Goal: Register for event/course

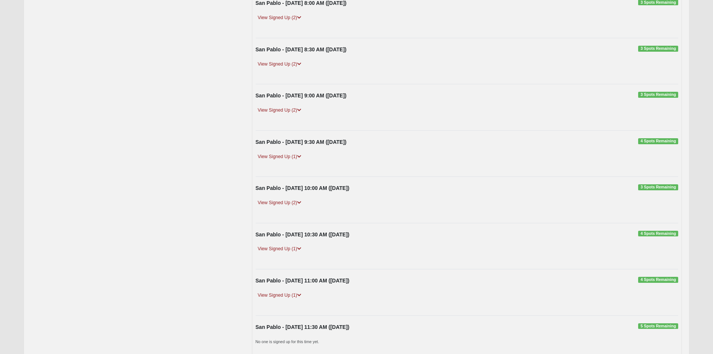
scroll to position [337, 0]
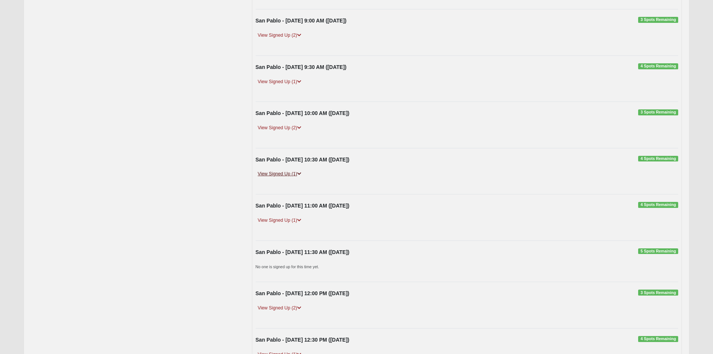
click at [274, 173] on link "View Signed Up (1)" at bounding box center [280, 174] width 48 height 8
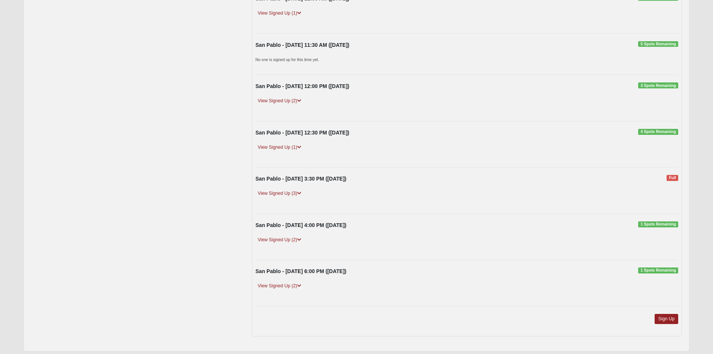
scroll to position [595, 0]
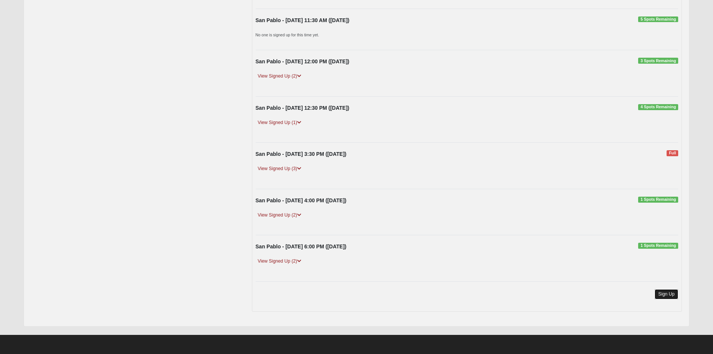
drag, startPoint x: 670, startPoint y: 295, endPoint x: 656, endPoint y: 289, distance: 14.9
click at [670, 295] on link "Sign Up" at bounding box center [667, 294] width 24 height 10
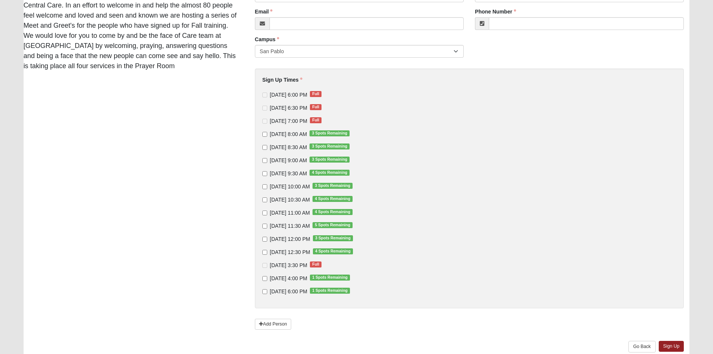
scroll to position [112, 0]
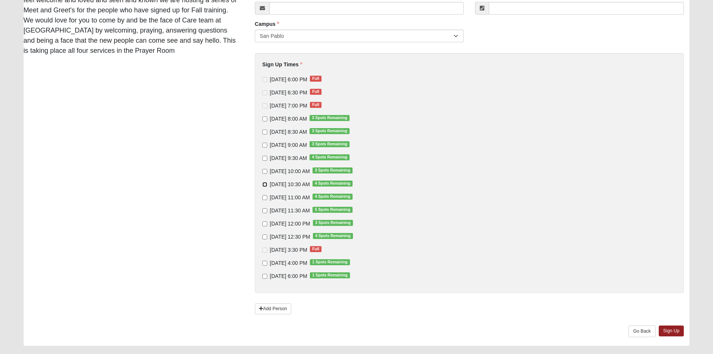
click at [263, 185] on input "[DATE] 10:30 AM 4 Spots Remaining" at bounding box center [264, 184] width 5 height 5
checkbox input "true"
click at [265, 133] on input "9/7/2025 8:30 AM 3 Spots Remaining" at bounding box center [264, 132] width 5 height 5
checkbox input "true"
click at [670, 330] on link "Sign Up" at bounding box center [671, 330] width 25 height 11
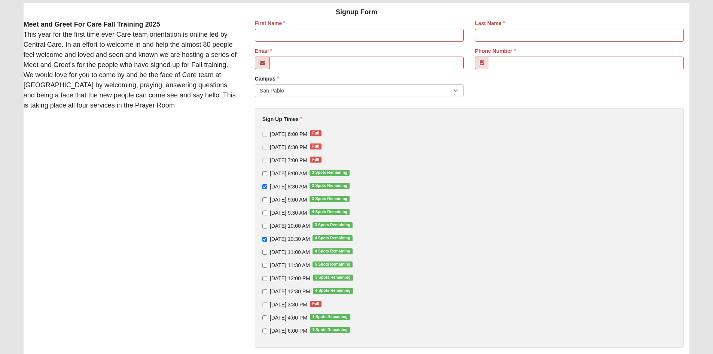
scroll to position [0, 0]
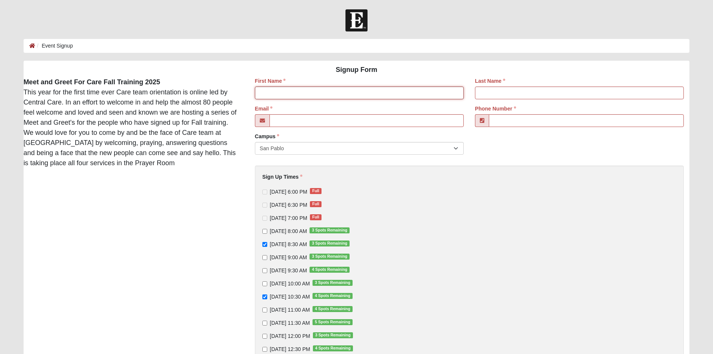
click at [292, 91] on input "First Name" at bounding box center [359, 92] width 209 height 13
type input "Juli"
click at [492, 96] on input "Last Name" at bounding box center [579, 92] width 209 height 13
type input "Black"
click at [428, 121] on input "Email" at bounding box center [366, 120] width 194 height 13
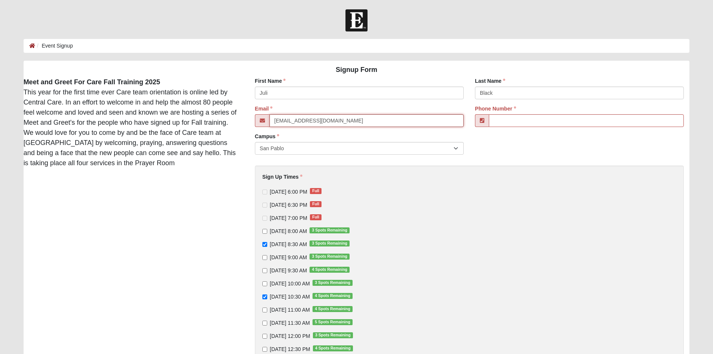
type input "jlback@tiac.net"
click at [541, 120] on input "Phone Number" at bounding box center [586, 120] width 195 height 13
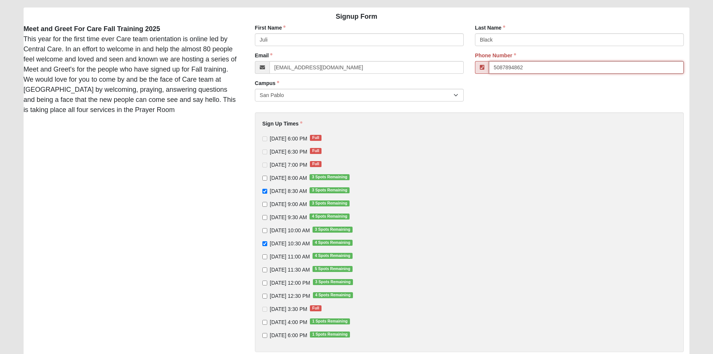
scroll to position [131, 0]
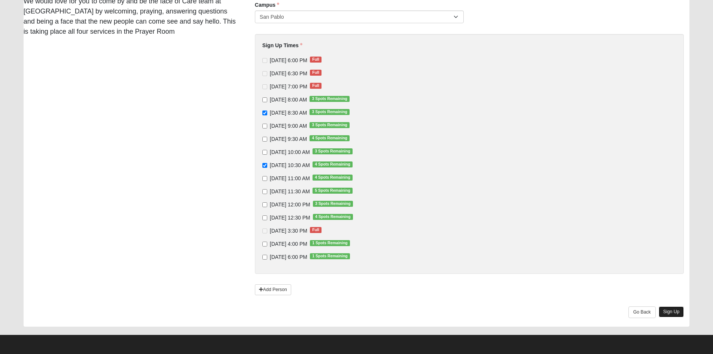
type input "(508) 789-4862"
drag, startPoint x: 669, startPoint y: 312, endPoint x: 677, endPoint y: 320, distance: 11.1
click at [670, 313] on link "Sign Up" at bounding box center [671, 311] width 25 height 11
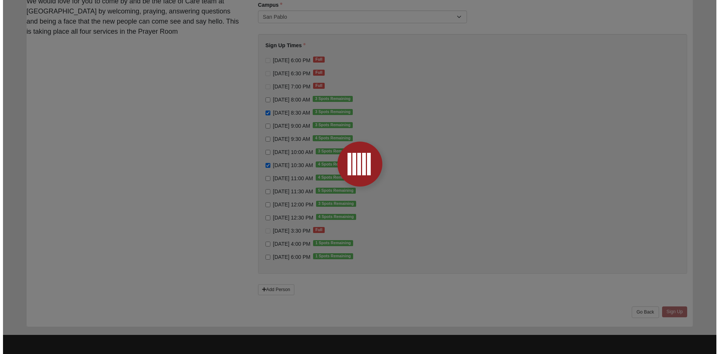
scroll to position [0, 0]
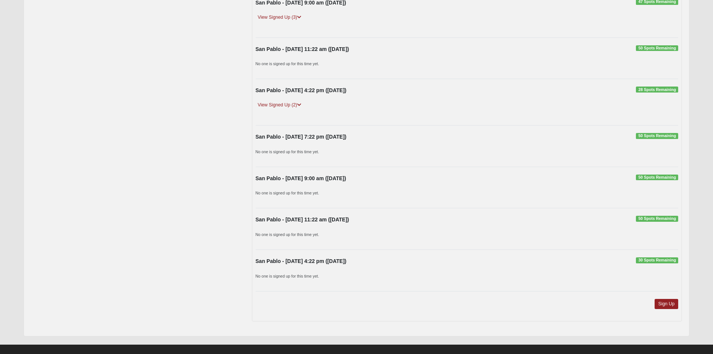
scroll to position [549, 0]
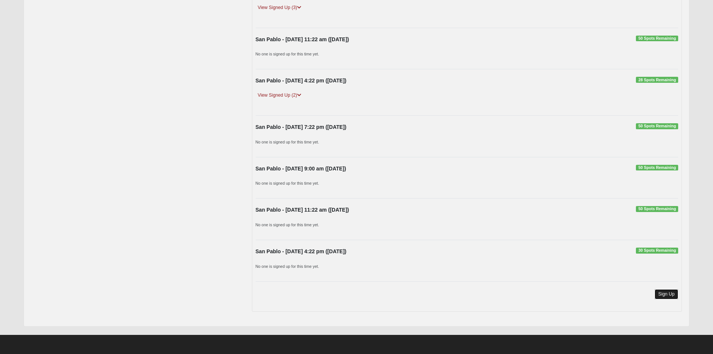
click at [668, 294] on link "Sign Up" at bounding box center [667, 294] width 24 height 10
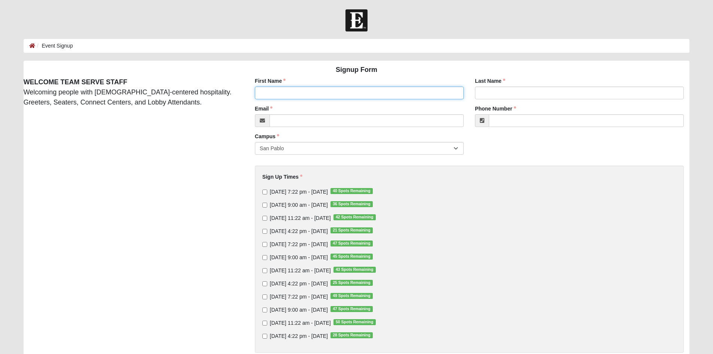
click at [289, 92] on input "First Name" at bounding box center [359, 92] width 209 height 13
type input "Juli"
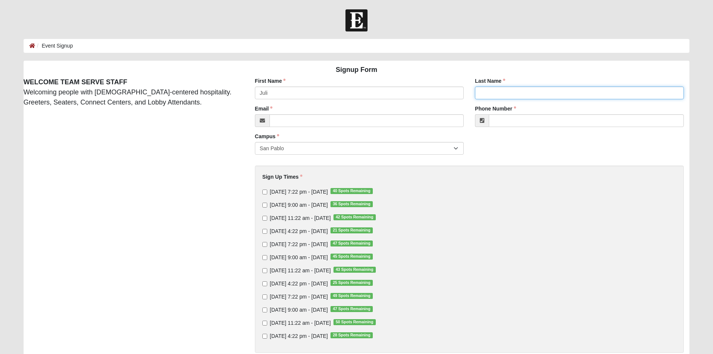
click at [490, 93] on input "Last Name" at bounding box center [579, 92] width 209 height 13
type input "Black"
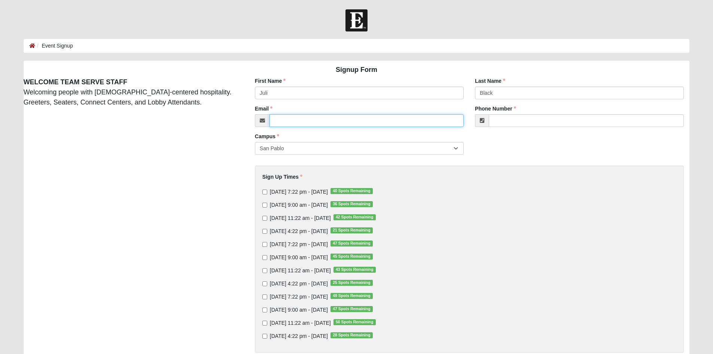
click at [311, 124] on input "Email" at bounding box center [366, 120] width 194 height 13
type input "[EMAIL_ADDRESS][DOMAIN_NAME]"
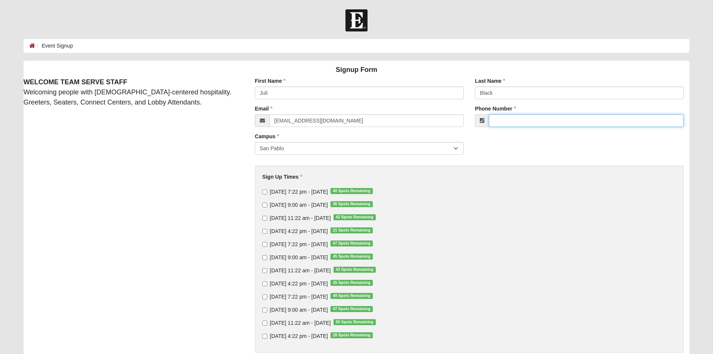
click at [493, 120] on input "Phone Number" at bounding box center [586, 120] width 195 height 13
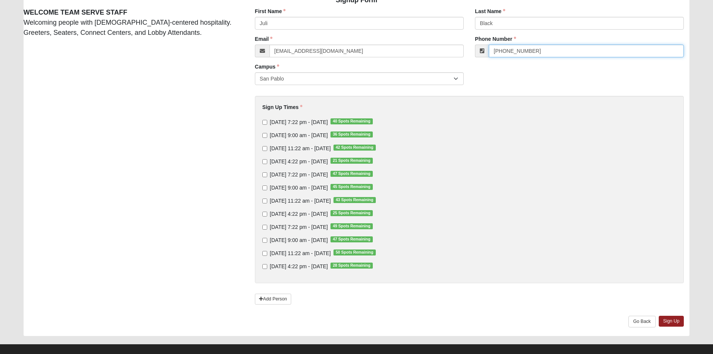
scroll to position [75, 0]
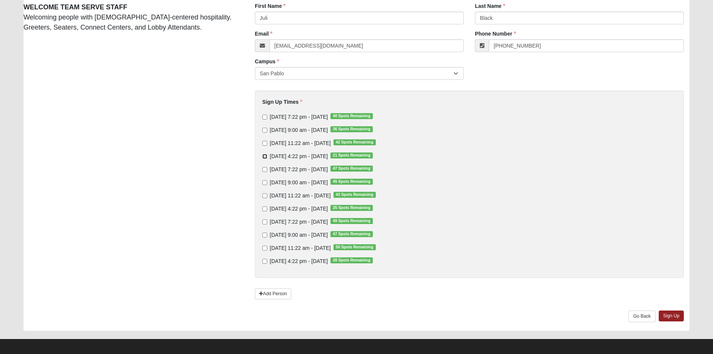
type input "(508) 789-4862"
click at [265, 158] on input "Sunday 4:22 pm - Sep 7 2025 21 Spots Remaining" at bounding box center [264, 156] width 5 height 5
checkbox input "false"
click at [265, 142] on input "Sunday 11:22 am - Sep 7 2025 42 Spots Remaining" at bounding box center [264, 143] width 5 height 5
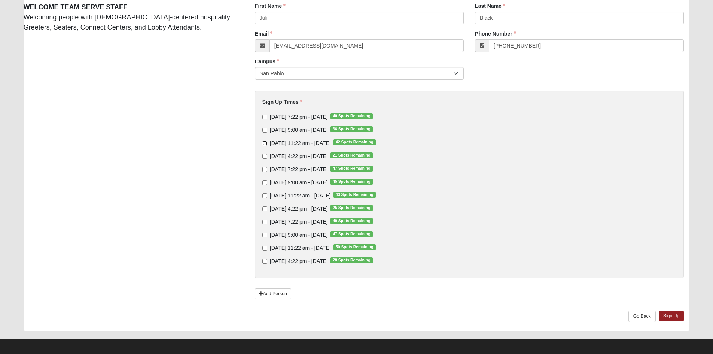
checkbox input "true"
drag, startPoint x: 708, startPoint y: 310, endPoint x: 545, endPoint y: 302, distance: 163.0
click at [521, 312] on div "Sign Up Go Back" at bounding box center [469, 320] width 440 height 20
click at [675, 313] on link "Sign Up" at bounding box center [671, 315] width 25 height 11
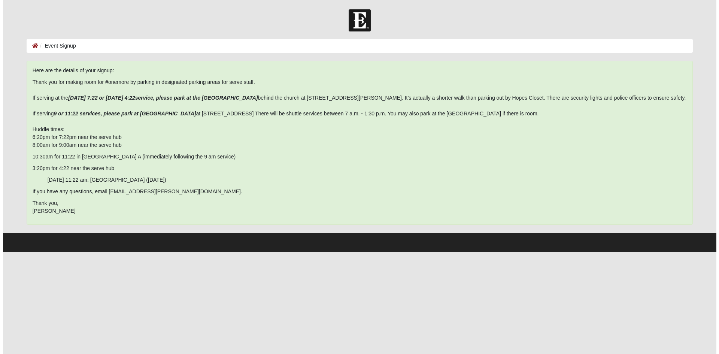
scroll to position [0, 0]
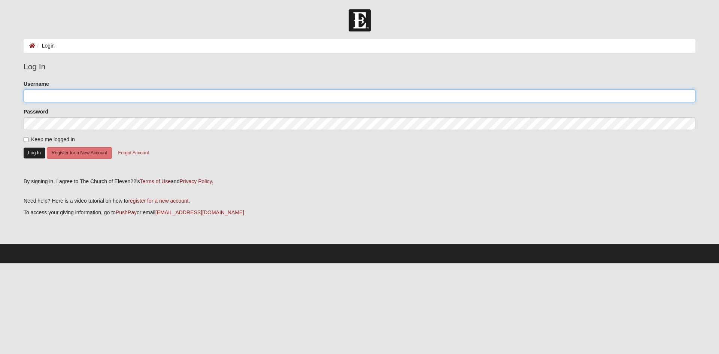
type input "[EMAIL_ADDRESS][DOMAIN_NAME]"
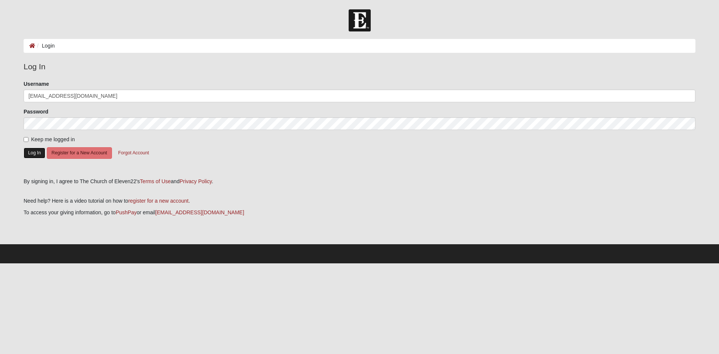
click at [34, 154] on button "Log In" at bounding box center [35, 152] width 22 height 11
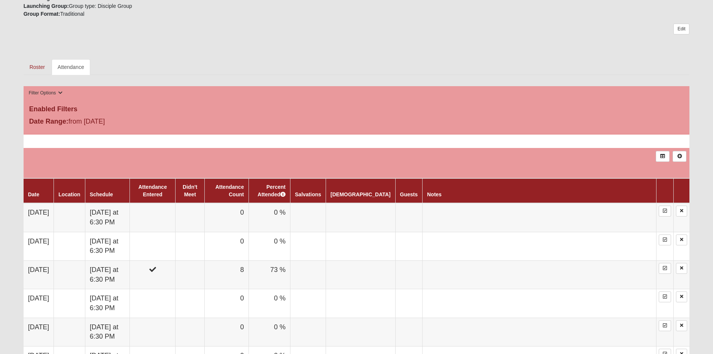
scroll to position [225, 0]
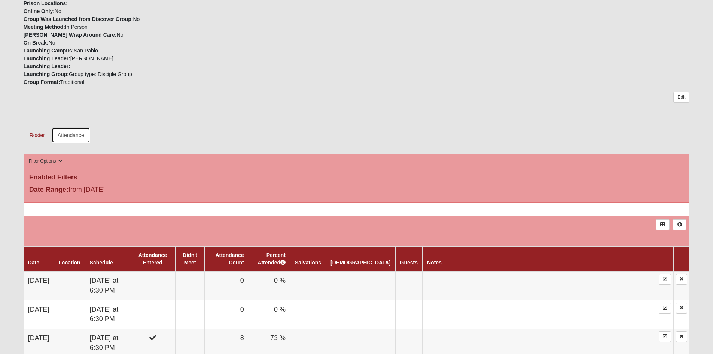
click at [68, 135] on link "Attendance" at bounding box center [71, 135] width 39 height 16
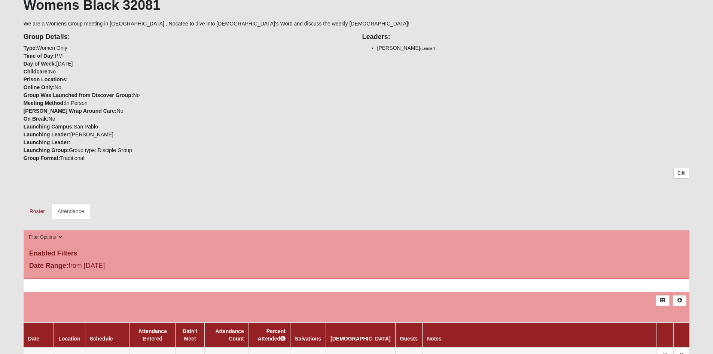
scroll to position [150, 0]
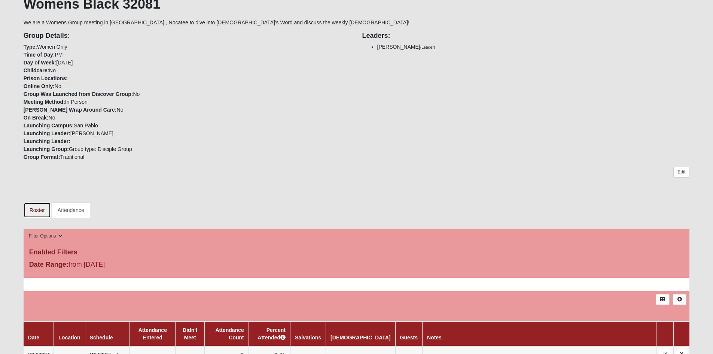
click at [40, 209] on link "Roster" at bounding box center [37, 210] width 27 height 16
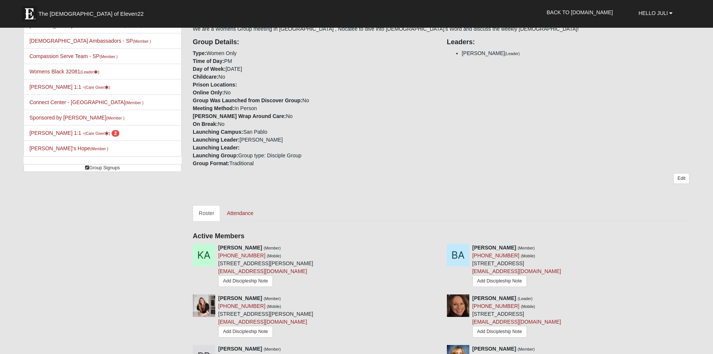
scroll to position [75, 0]
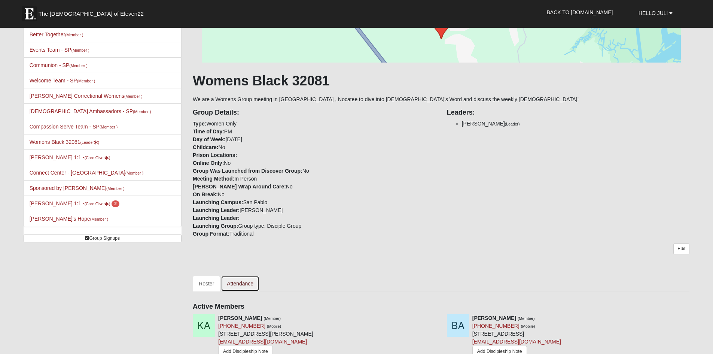
click at [238, 279] on link "Attendance" at bounding box center [240, 283] width 39 height 16
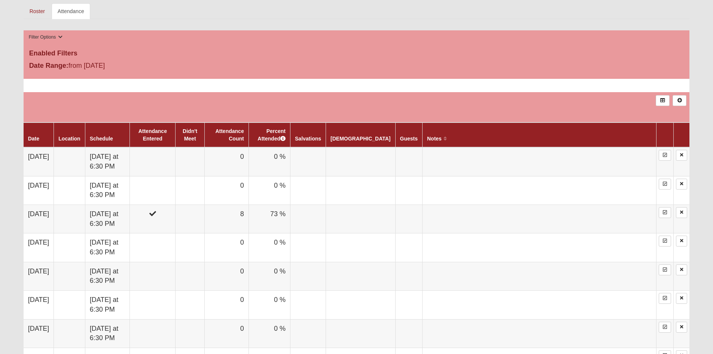
scroll to position [449, 0]
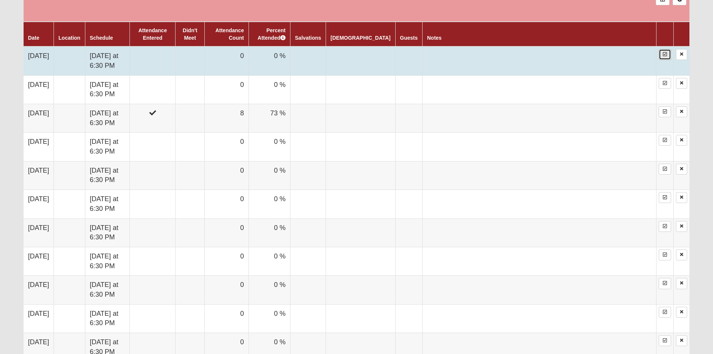
click at [665, 53] on icon at bounding box center [665, 54] width 4 height 4
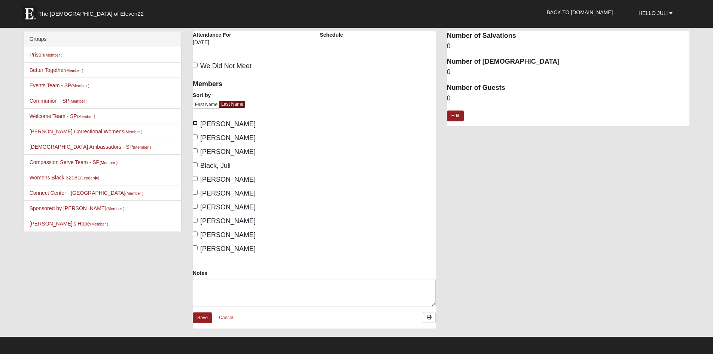
click at [196, 124] on input "[PERSON_NAME]" at bounding box center [195, 123] width 5 height 5
checkbox input "true"
click at [195, 163] on input "Black, Juli" at bounding box center [195, 164] width 5 height 5
checkbox input "true"
click at [196, 180] on input "Brown, Patti" at bounding box center [195, 178] width 5 height 5
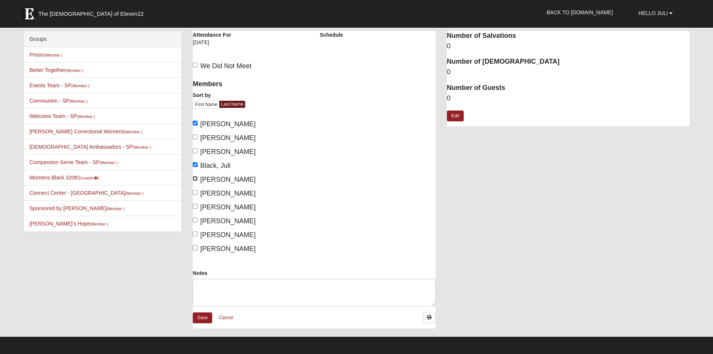
checkbox input "true"
click at [196, 205] on input "Dyr, Kathleen" at bounding box center [195, 206] width 5 height 5
checkbox input "true"
click at [196, 221] on input "Manago, Heidi" at bounding box center [195, 219] width 5 height 5
checkbox input "true"
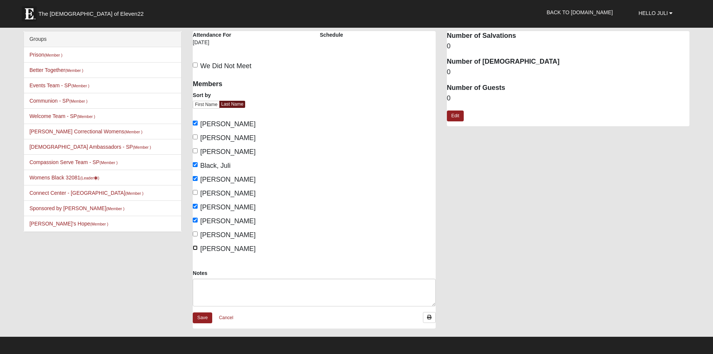
click at [197, 247] on input "McVicker, Erin" at bounding box center [195, 247] width 5 height 5
checkbox input "true"
click at [197, 317] on link "Save" at bounding box center [202, 317] width 19 height 11
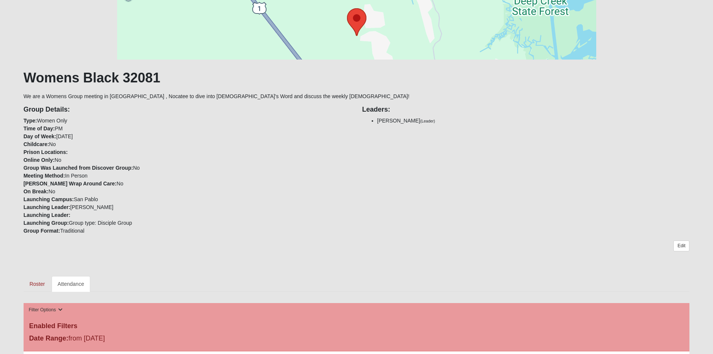
scroll to position [150, 0]
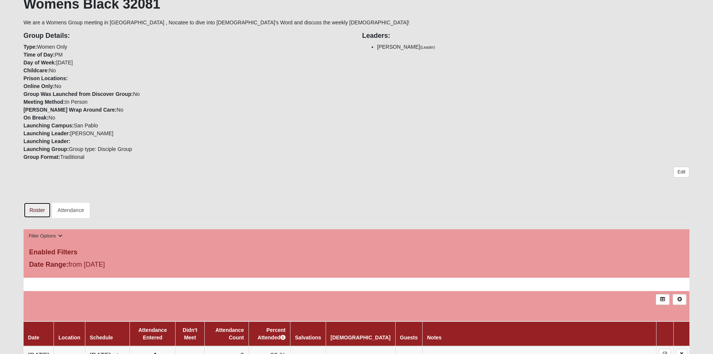
click at [37, 210] on link "Roster" at bounding box center [37, 210] width 27 height 16
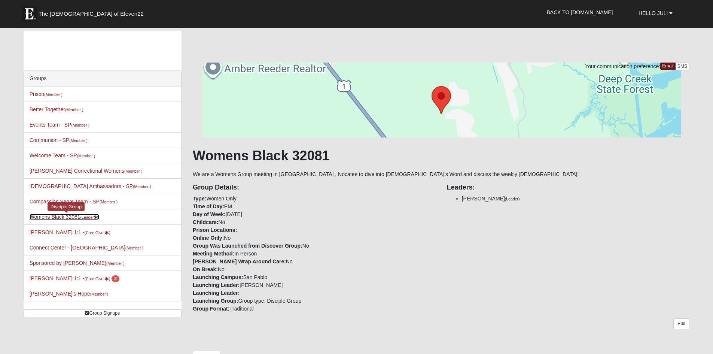
click at [45, 216] on link "Womens Black 32081 (Leader )" at bounding box center [65, 217] width 70 height 6
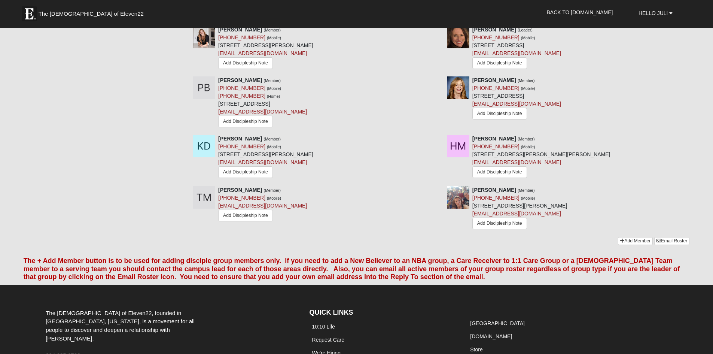
scroll to position [487, 0]
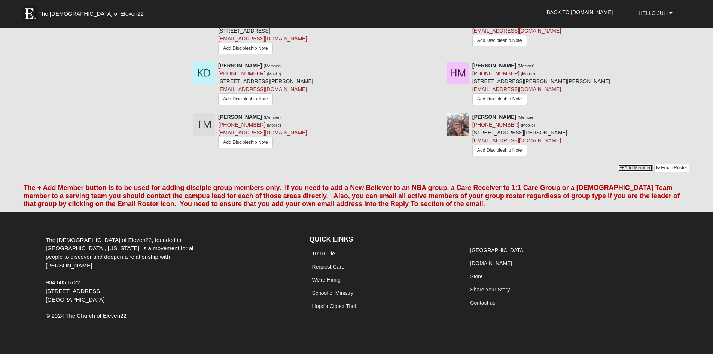
click at [638, 168] on link "Add Member" at bounding box center [635, 168] width 35 height 8
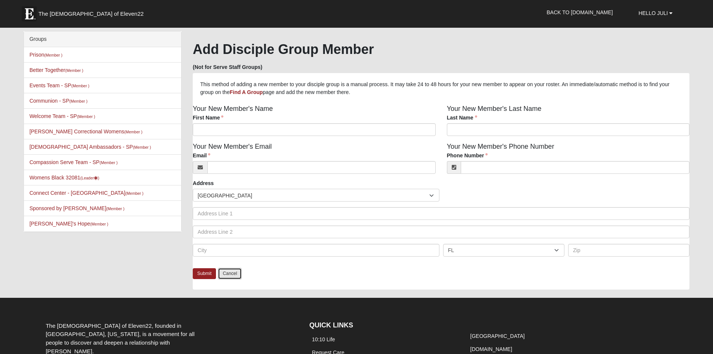
click at [236, 275] on link "Cancel" at bounding box center [230, 274] width 24 height 12
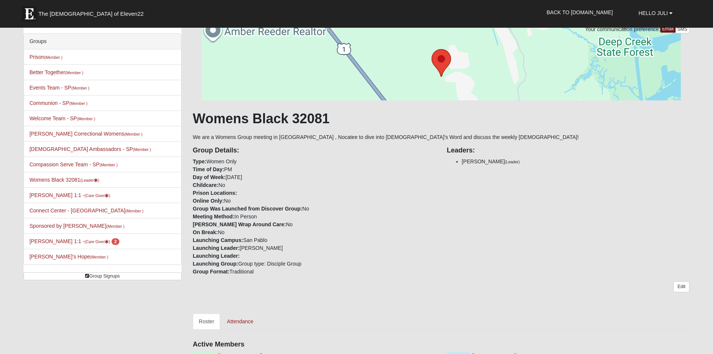
scroll to position [112, 0]
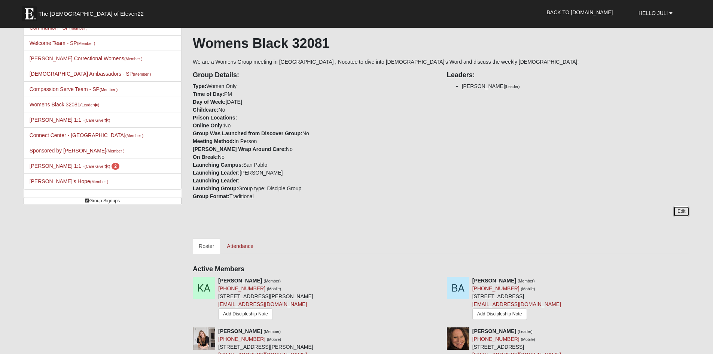
click at [683, 211] on link "Edit" at bounding box center [681, 211] width 16 height 11
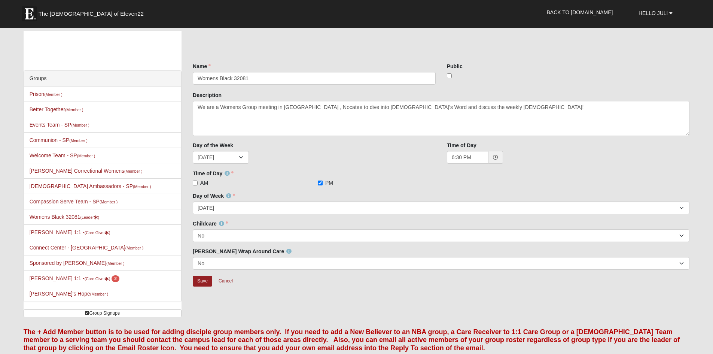
click at [294, 290] on div "Save Cancel" at bounding box center [441, 286] width 497 height 22
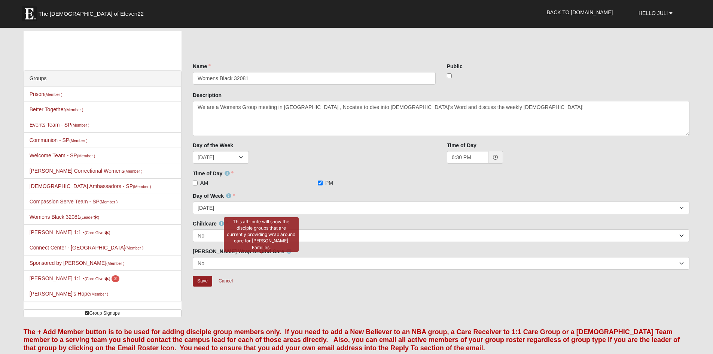
click at [286, 250] on icon at bounding box center [288, 251] width 5 height 5
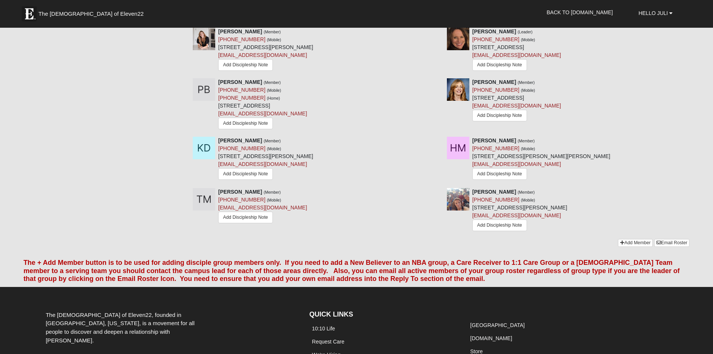
scroll to position [497, 0]
